Goal: Complete application form: Complete application form

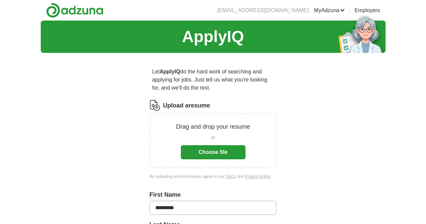
click at [198, 145] on button "Choose file" at bounding box center [213, 152] width 65 height 14
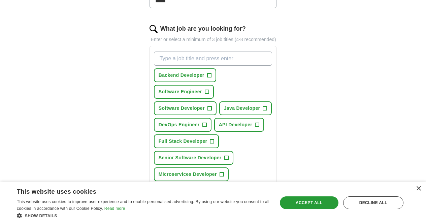
scroll to position [222, 0]
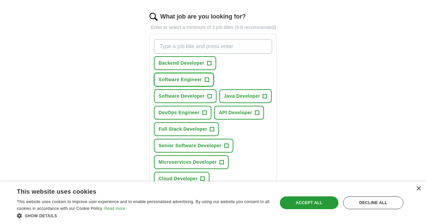
click at [209, 77] on span "+" at bounding box center [207, 79] width 4 height 5
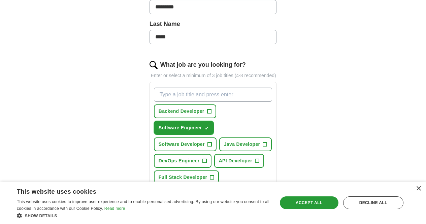
scroll to position [169, 0]
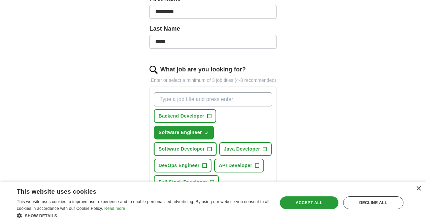
click at [207, 146] on span "+" at bounding box center [209, 148] width 4 height 5
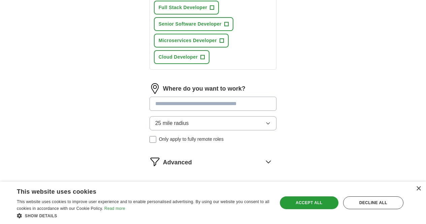
scroll to position [344, 0]
click at [203, 183] on button "Start applying for jobs" at bounding box center [212, 190] width 127 height 14
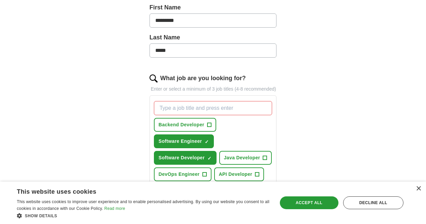
scroll to position [161, 0]
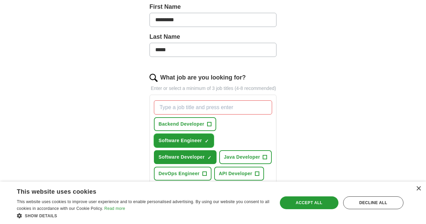
click at [0, 0] on span "×" at bounding box center [0, 0] width 0 height 0
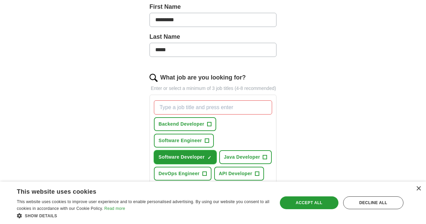
click at [0, 0] on span "×" at bounding box center [0, 0] width 0 height 0
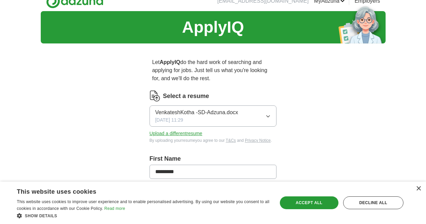
scroll to position [0, 0]
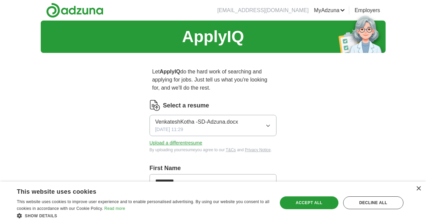
click at [270, 125] on icon "button" at bounding box center [268, 126] width 3 height 2
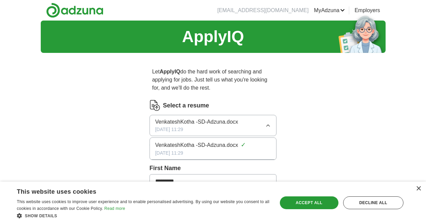
click at [270, 125] on icon "button" at bounding box center [268, 126] width 3 height 2
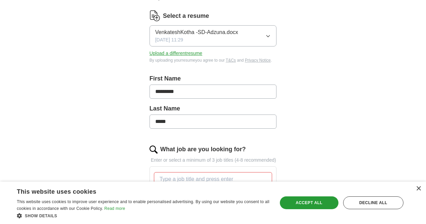
scroll to position [91, 0]
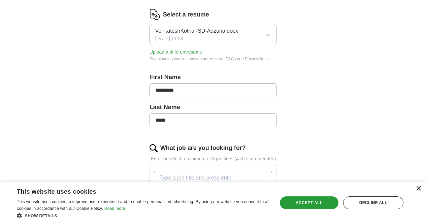
click at [417, 190] on div "×" at bounding box center [418, 188] width 5 height 5
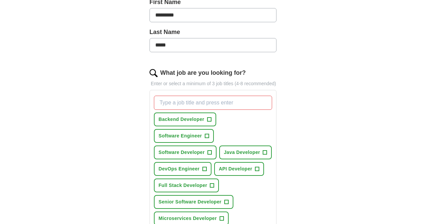
scroll to position [166, 0]
click at [207, 149] on span "+" at bounding box center [209, 151] width 4 height 5
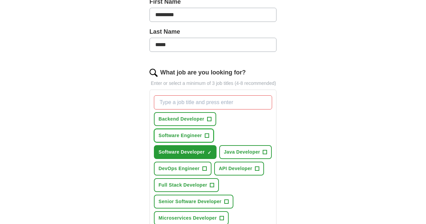
click at [209, 133] on span "+" at bounding box center [207, 135] width 4 height 5
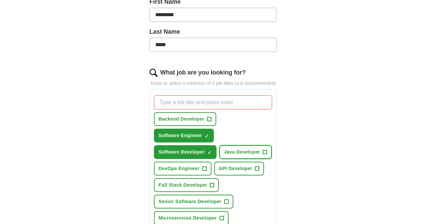
click at [263, 149] on span "+" at bounding box center [265, 151] width 4 height 5
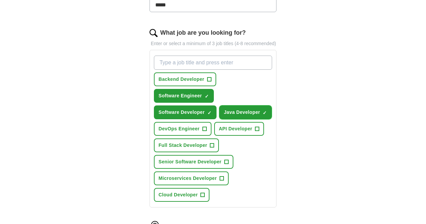
scroll to position [206, 0]
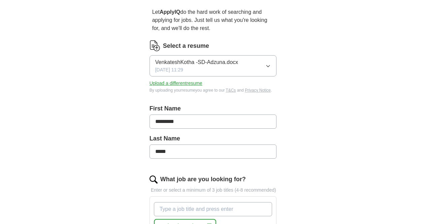
scroll to position [43, 0]
